Goal: Task Accomplishment & Management: Use online tool/utility

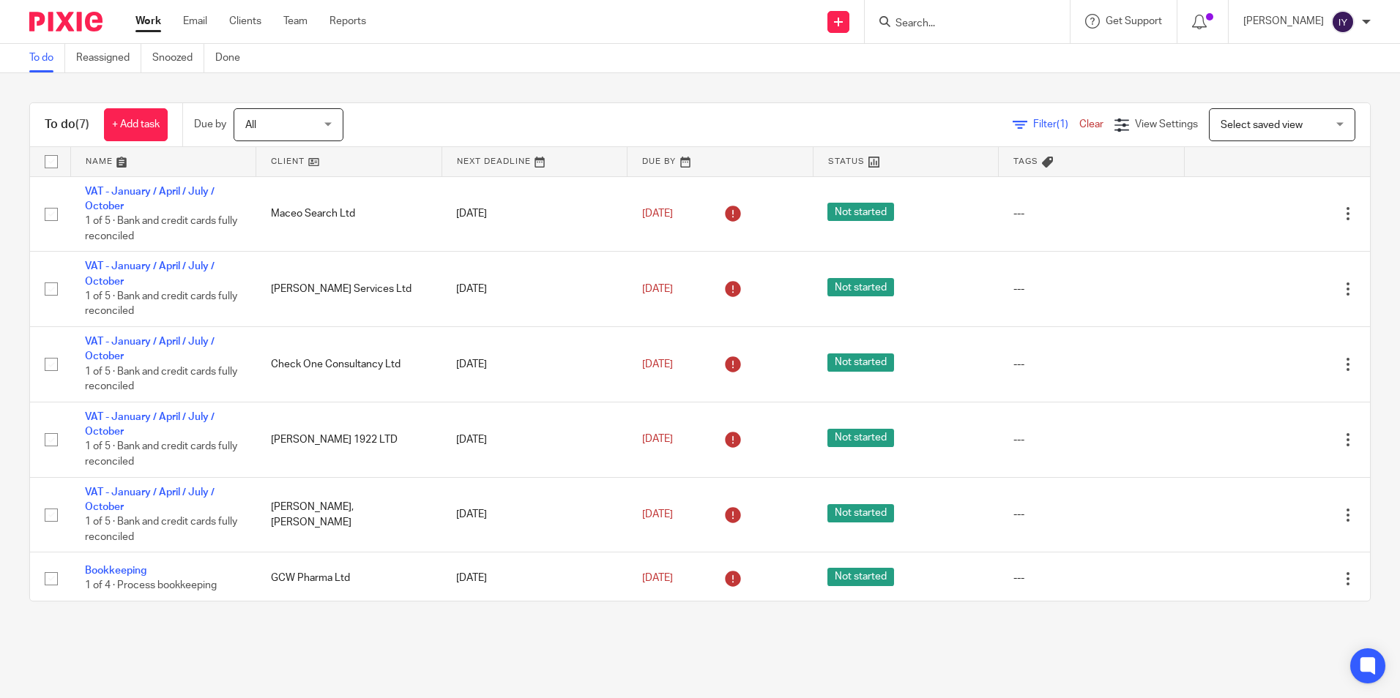
click at [972, 18] on input "Search" at bounding box center [960, 24] width 132 height 13
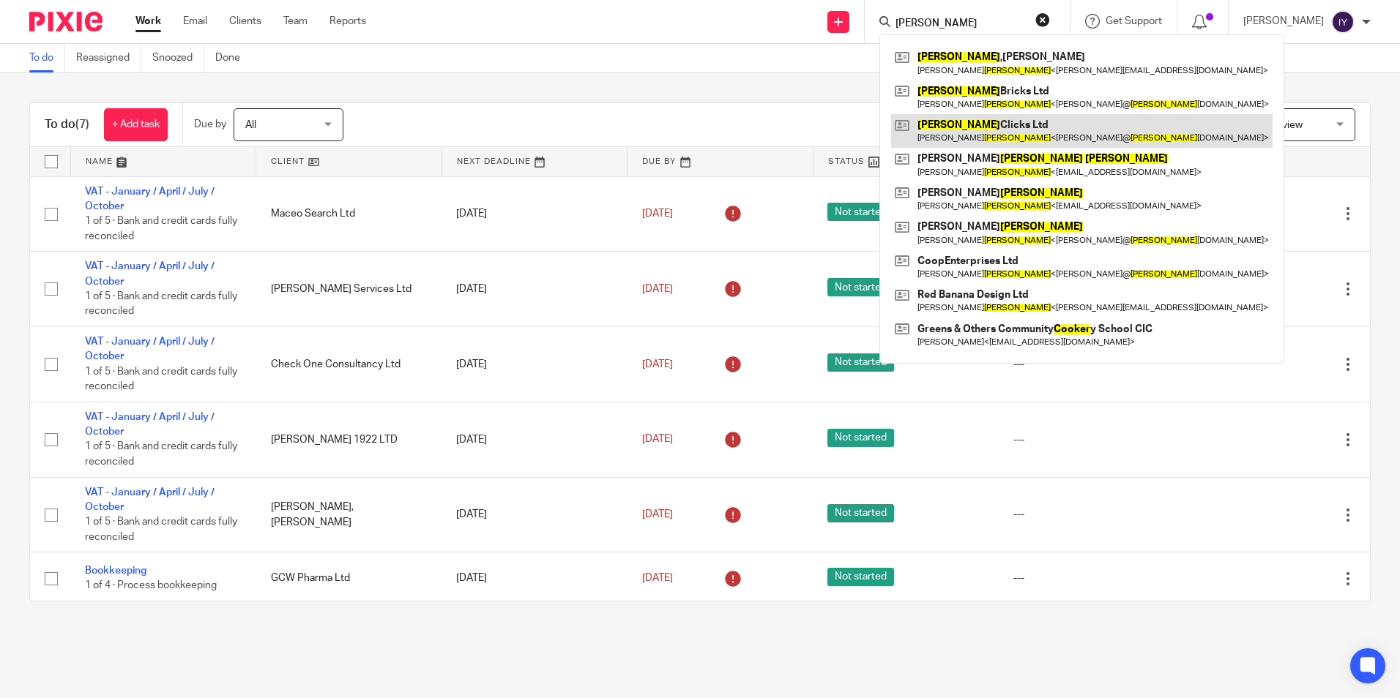
type input "cooper"
click at [1061, 135] on link at bounding box center [1081, 131] width 381 height 34
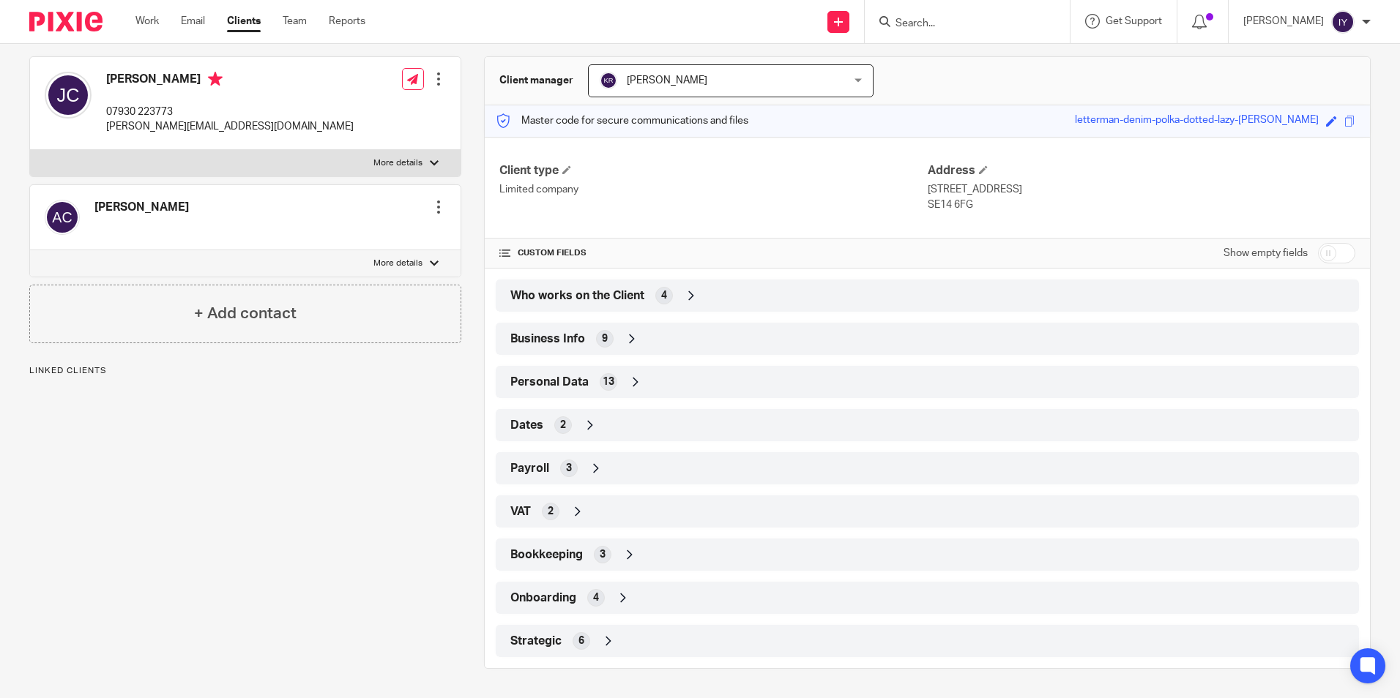
click at [750, 635] on div "Strategic 6" at bounding box center [927, 641] width 841 height 25
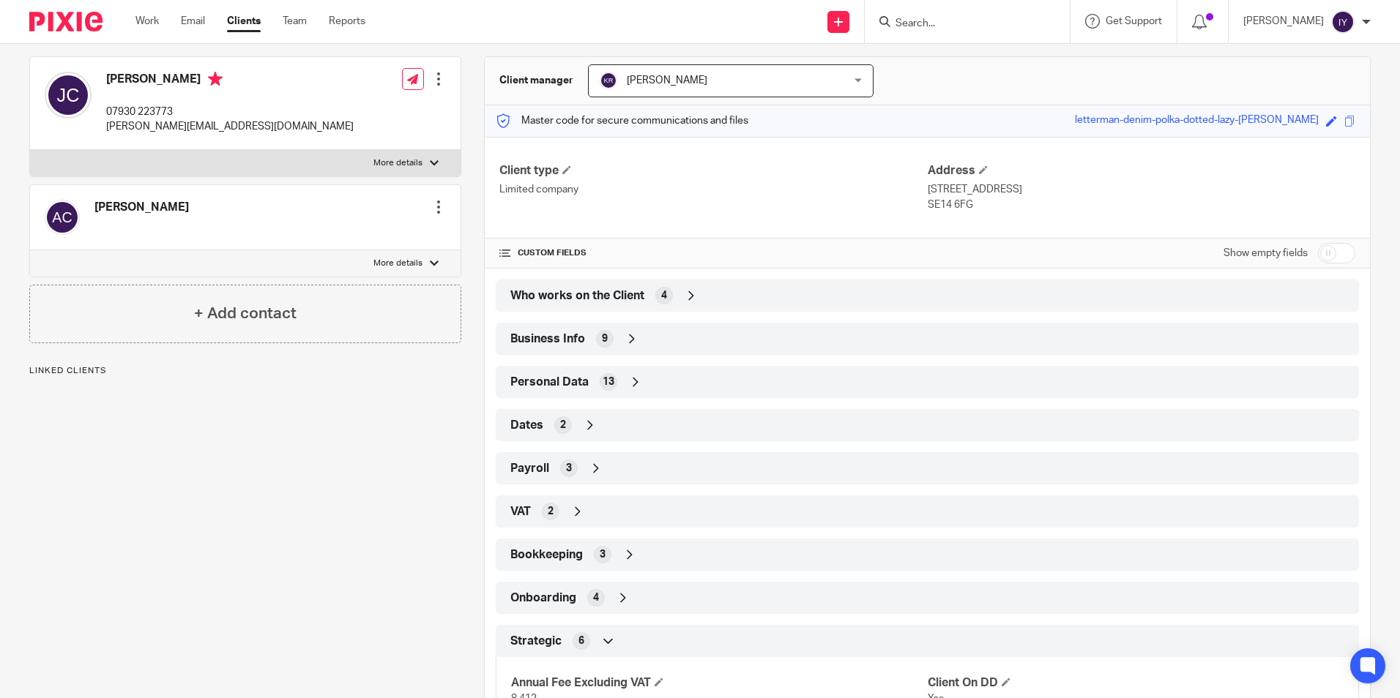
scroll to position [299, 0]
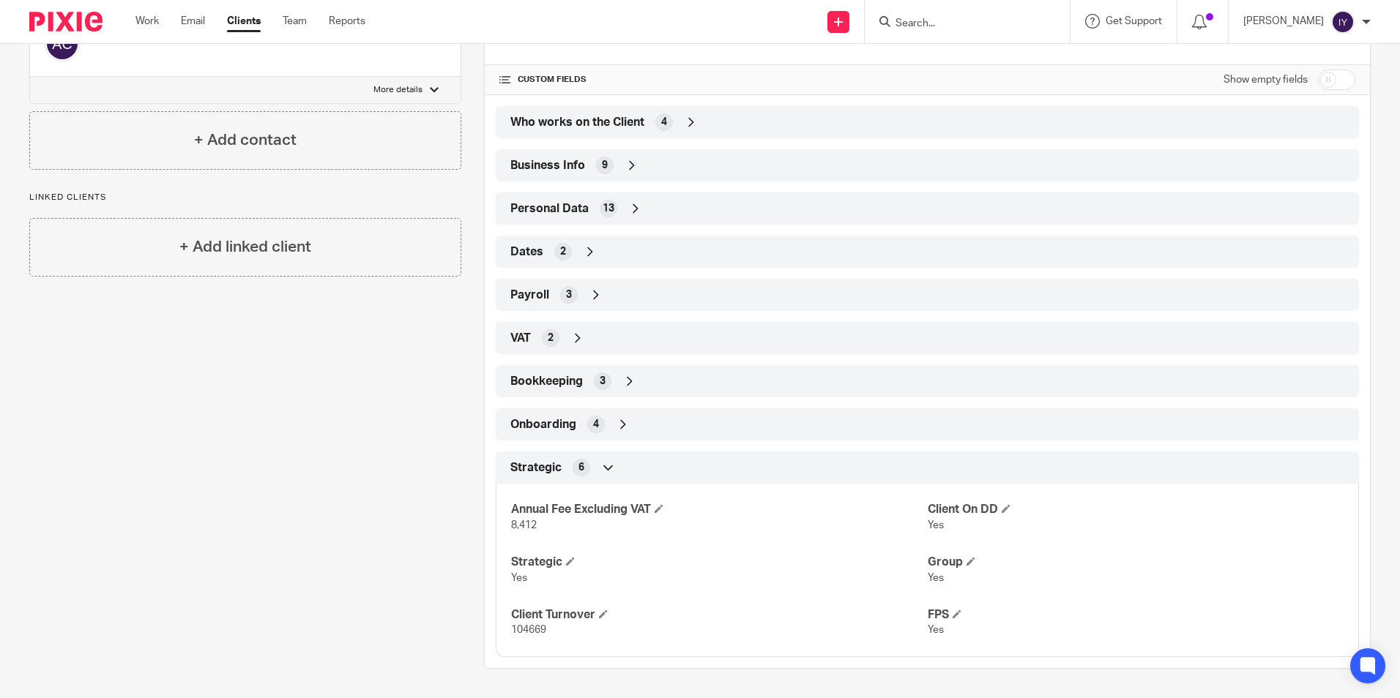
click at [702, 131] on div "Who works on the Client 4" at bounding box center [927, 122] width 841 height 25
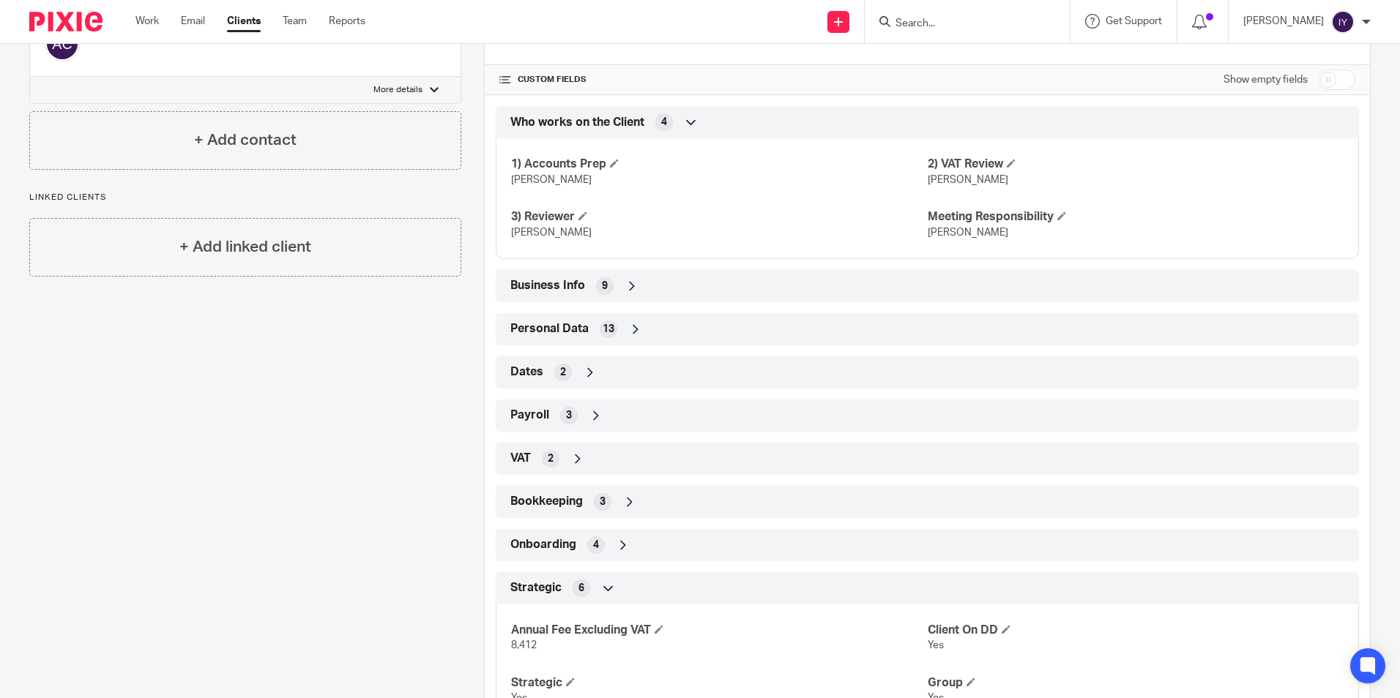
click at [702, 131] on div "Who works on the Client 4" at bounding box center [927, 122] width 841 height 25
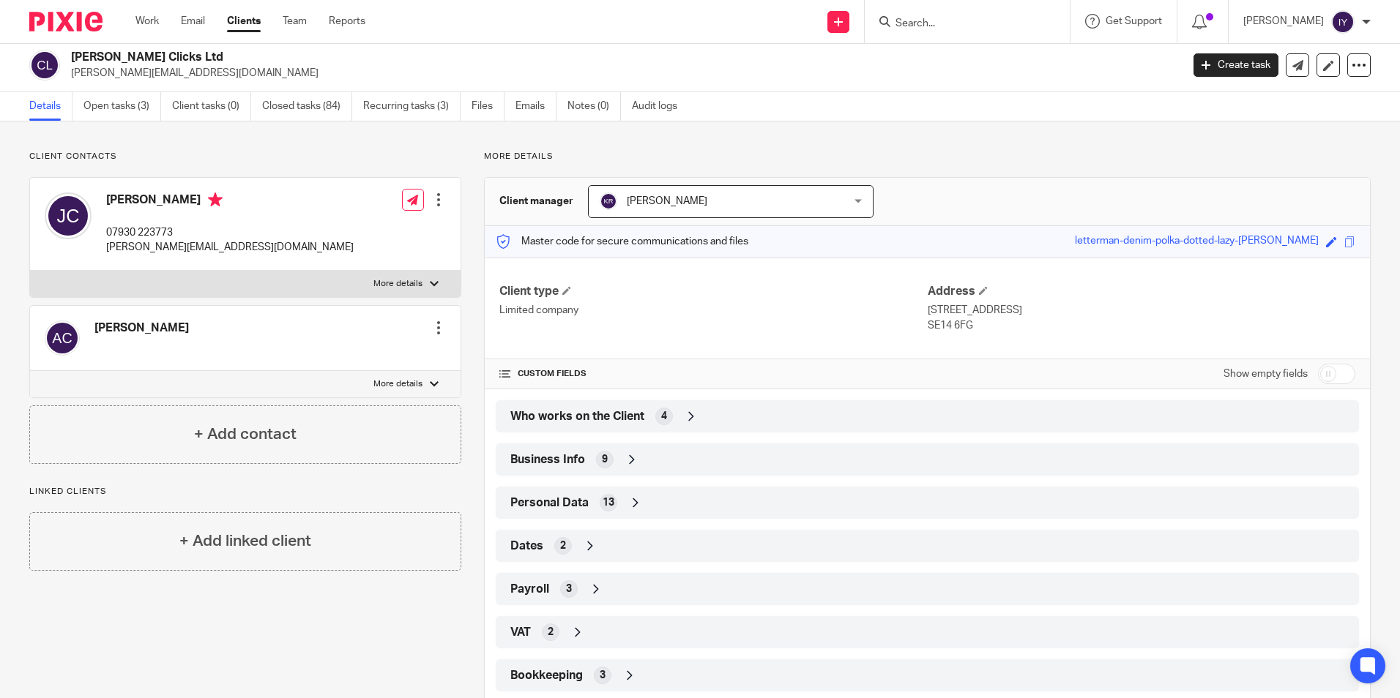
scroll to position [0, 0]
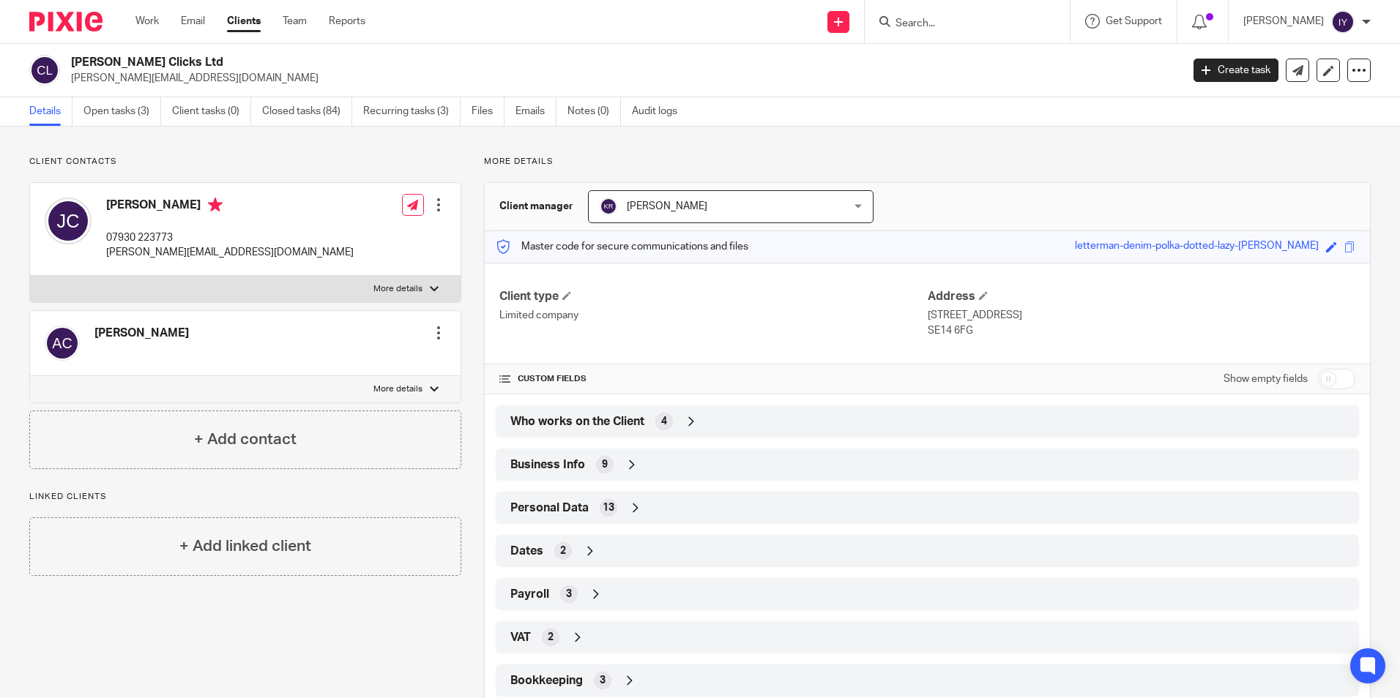
drag, startPoint x: 931, startPoint y: 32, endPoint x: 938, endPoint y: 31, distance: 7.5
click at [933, 32] on div at bounding box center [966, 21] width 205 height 43
click at [947, 27] on input "Search" at bounding box center [960, 24] width 132 height 13
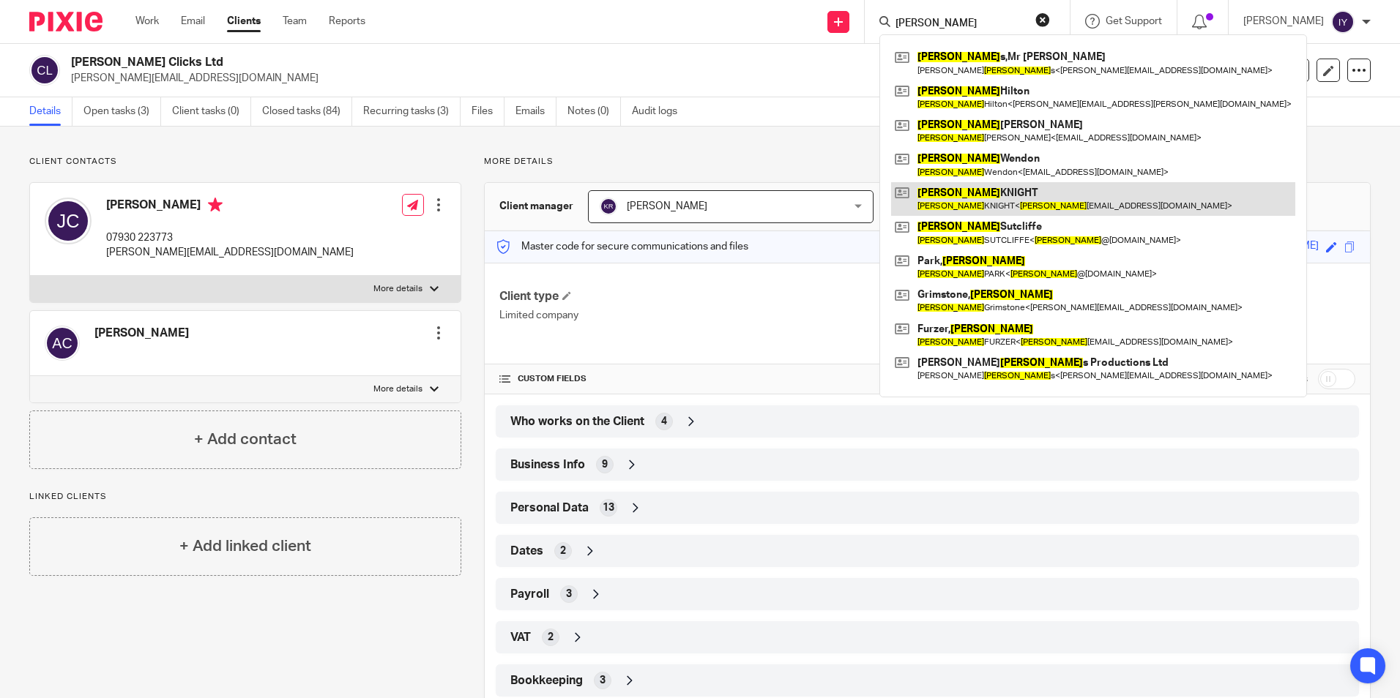
type input "andrew"
click at [1039, 193] on link at bounding box center [1093, 199] width 404 height 34
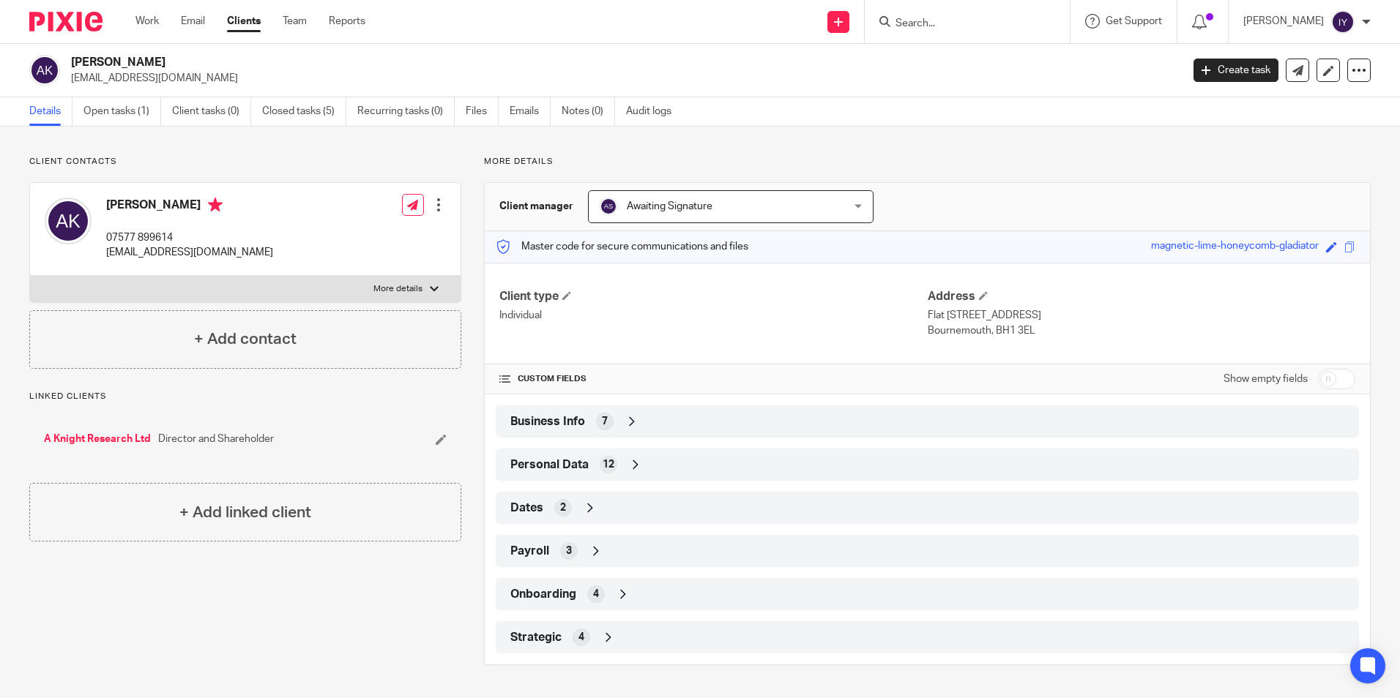
click at [283, 20] on ul "Work Email Clients Team Reports" at bounding box center [261, 21] width 252 height 15
click at [310, 21] on ul "Work Email Clients Team Reports" at bounding box center [261, 21] width 252 height 15
click at [293, 24] on link "Team" at bounding box center [295, 21] width 24 height 15
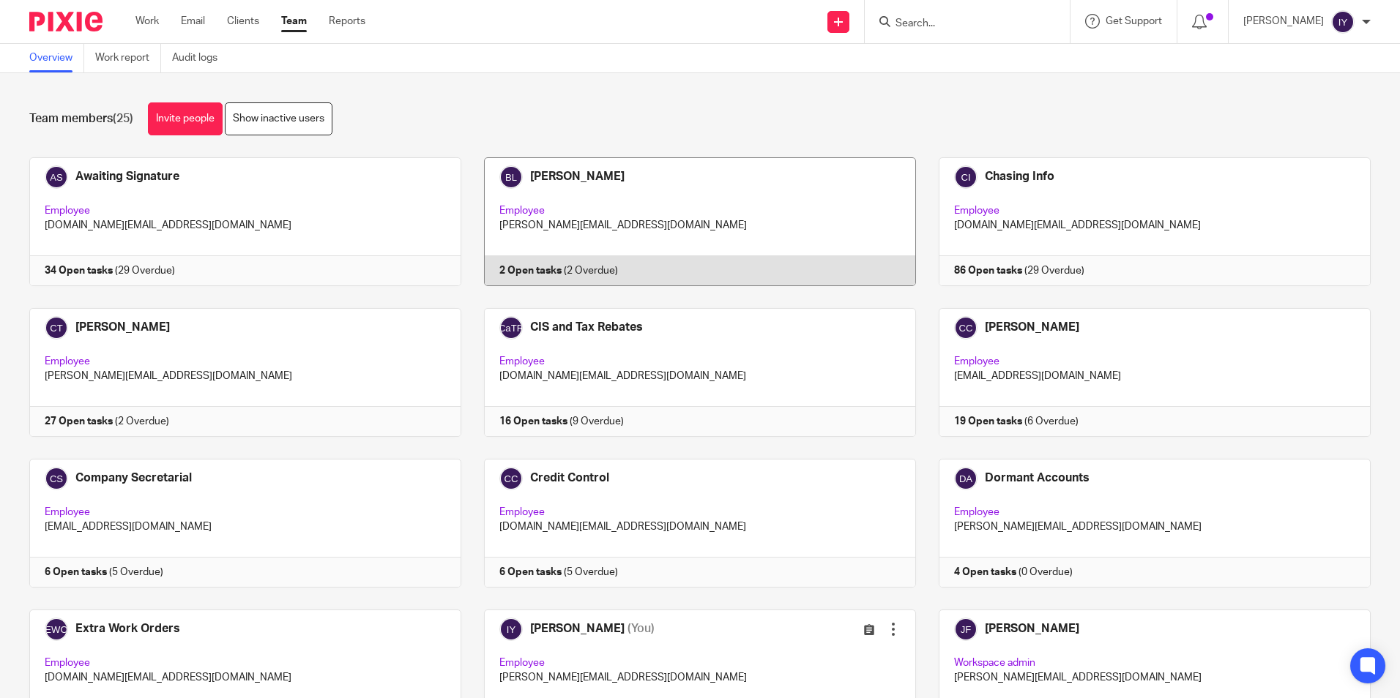
click at [682, 224] on link at bounding box center [688, 221] width 455 height 129
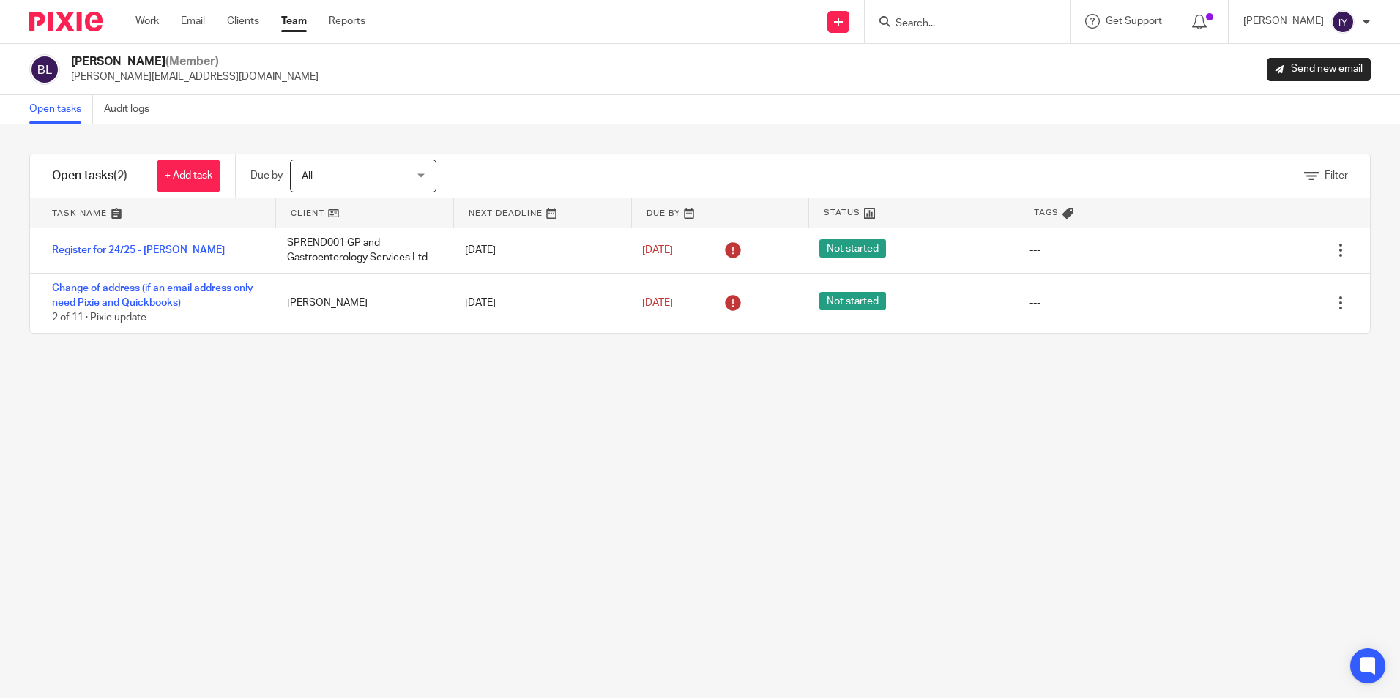
click at [408, 162] on span "All" at bounding box center [355, 175] width 107 height 31
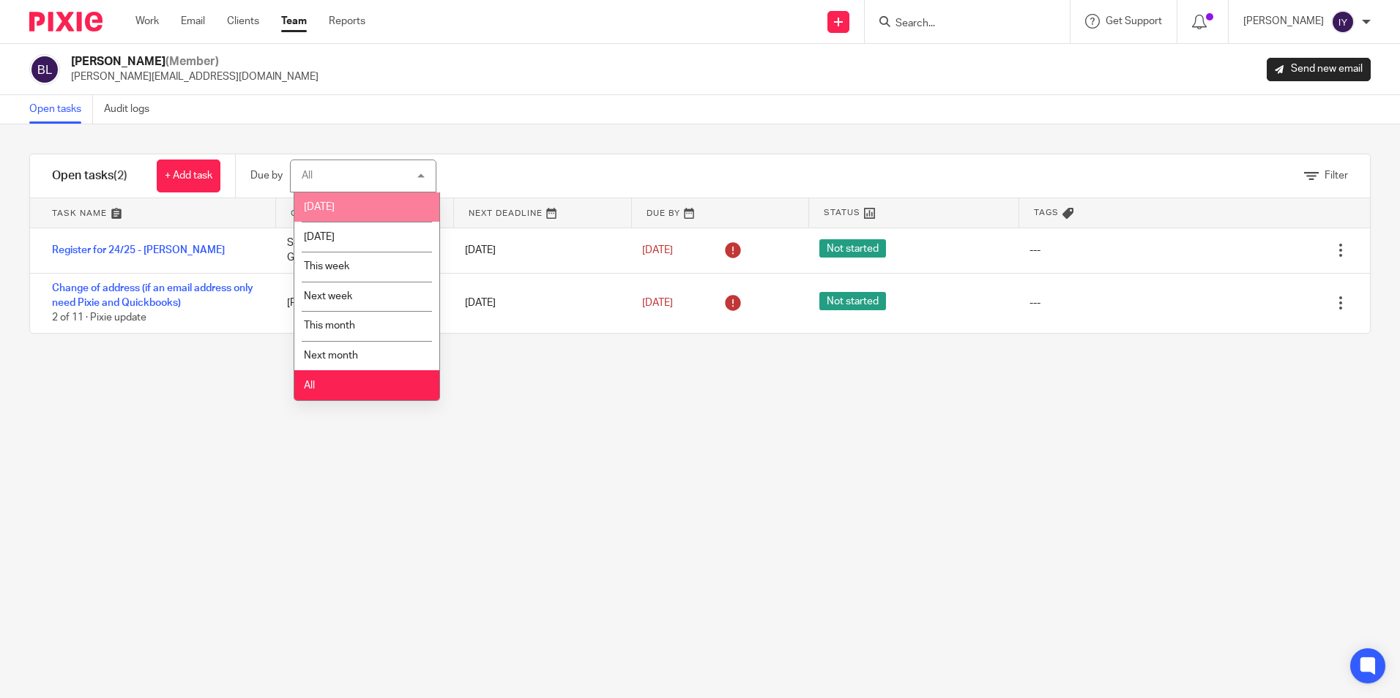
click at [395, 215] on li "Today" at bounding box center [366, 208] width 145 height 30
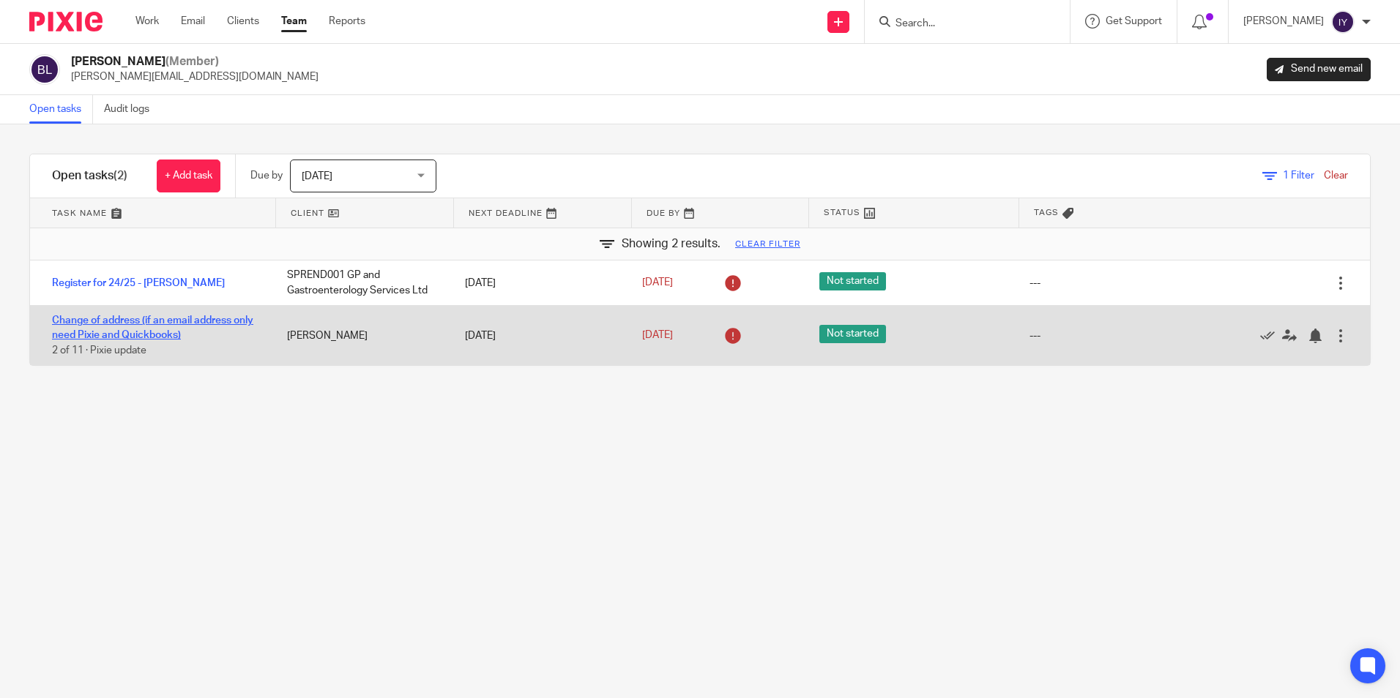
click at [132, 321] on link "Change of address (if an email address only need Pixie and Quickbooks)" at bounding box center [152, 327] width 201 height 25
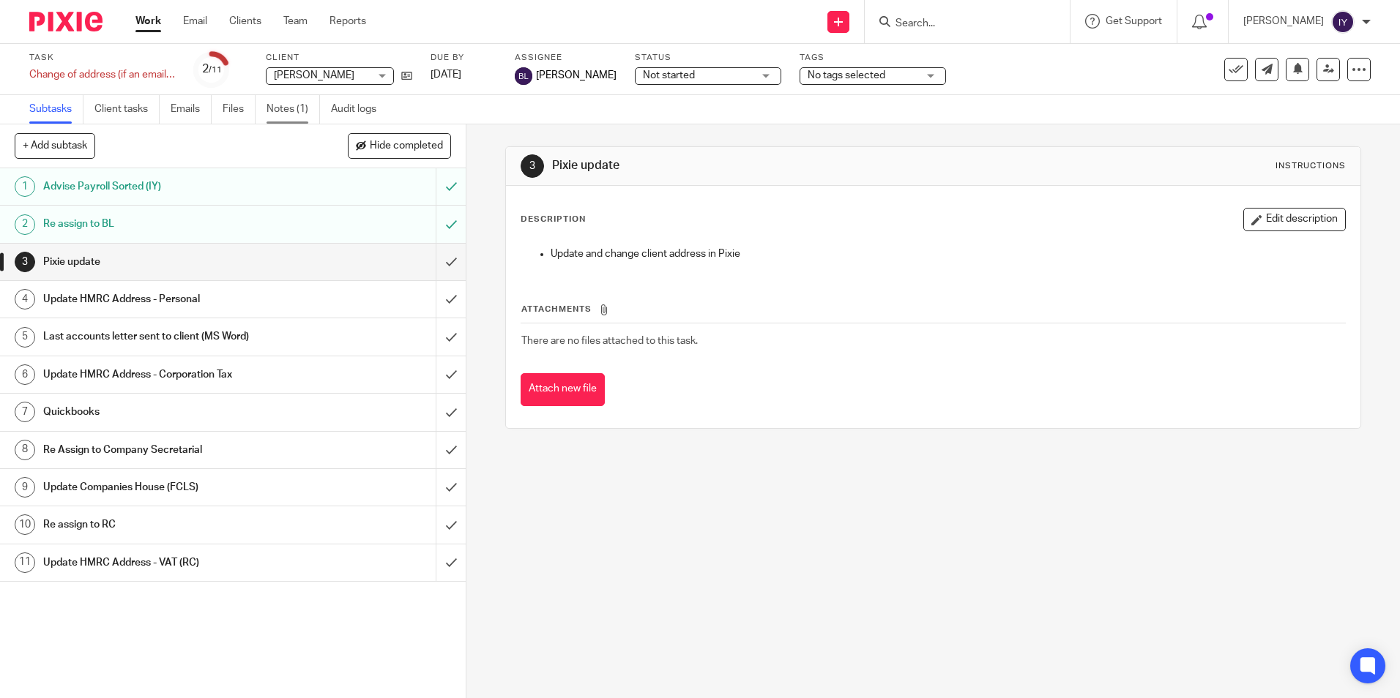
click at [281, 115] on link "Notes (1)" at bounding box center [292, 109] width 53 height 29
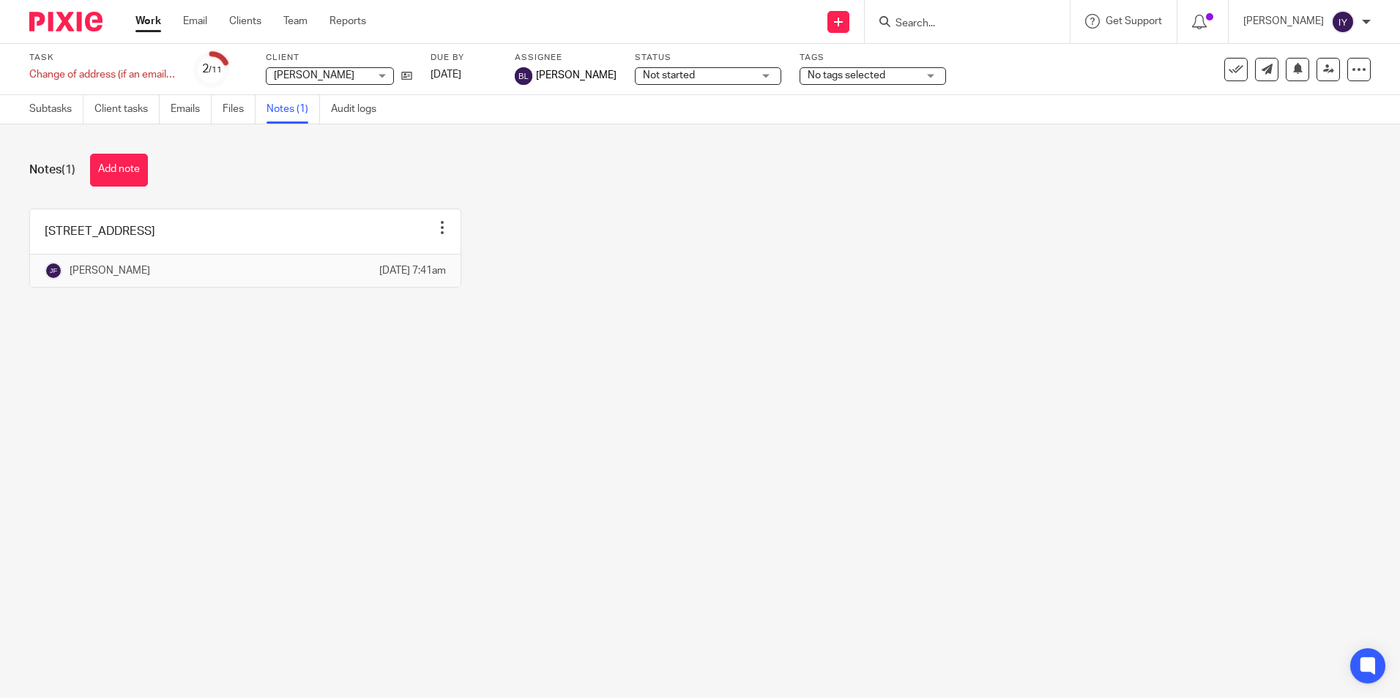
click at [138, 34] on div "Work Email Clients Team Reports Work Email Clients Team Reports Settings" at bounding box center [254, 21] width 267 height 43
click at [146, 29] on link "Work" at bounding box center [148, 21] width 26 height 15
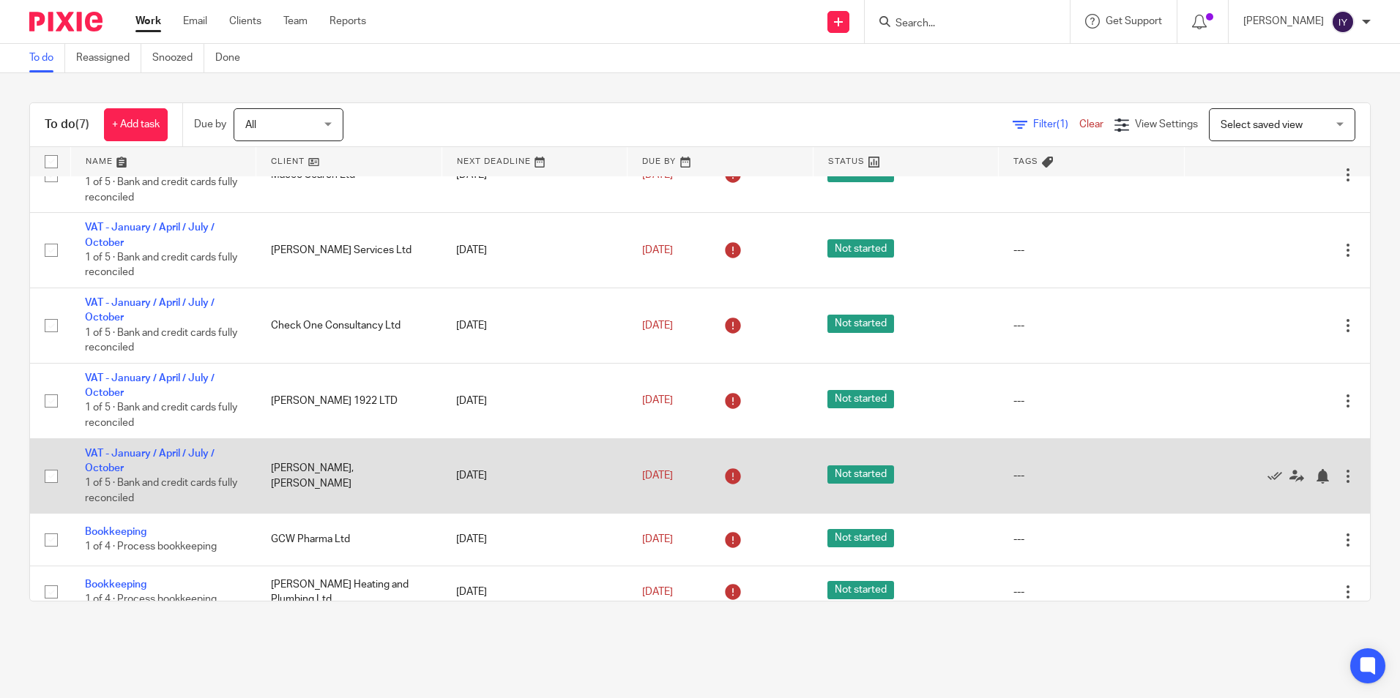
scroll to position [56, 0]
